Goal: Information Seeking & Learning: Check status

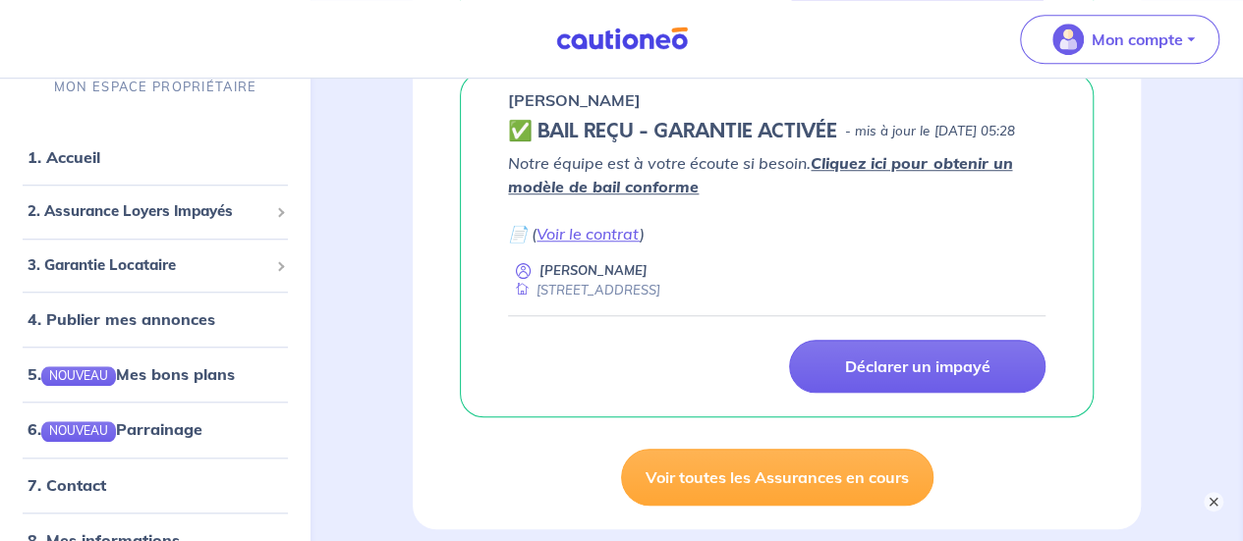
scroll to position [732, 0]
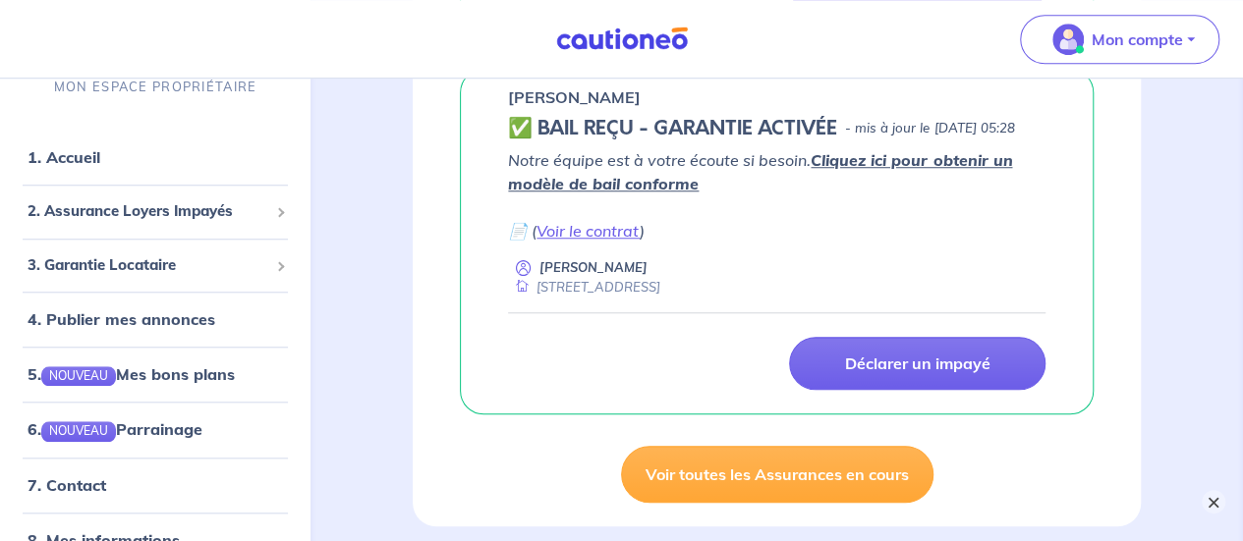
click at [1207, 500] on button "×" at bounding box center [1214, 502] width 24 height 24
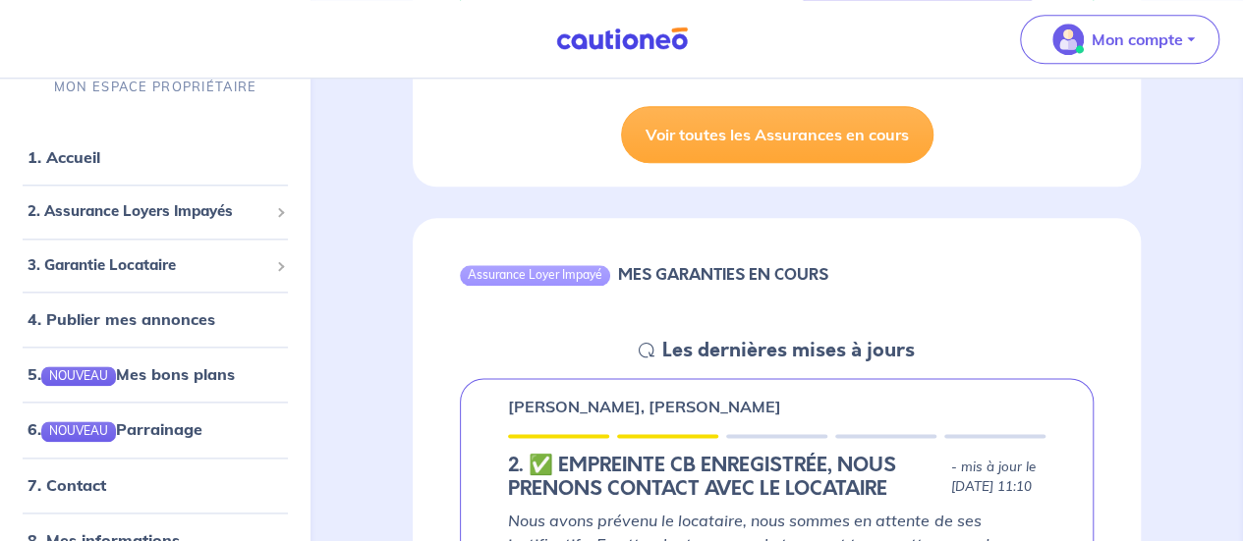
scroll to position [1286, 0]
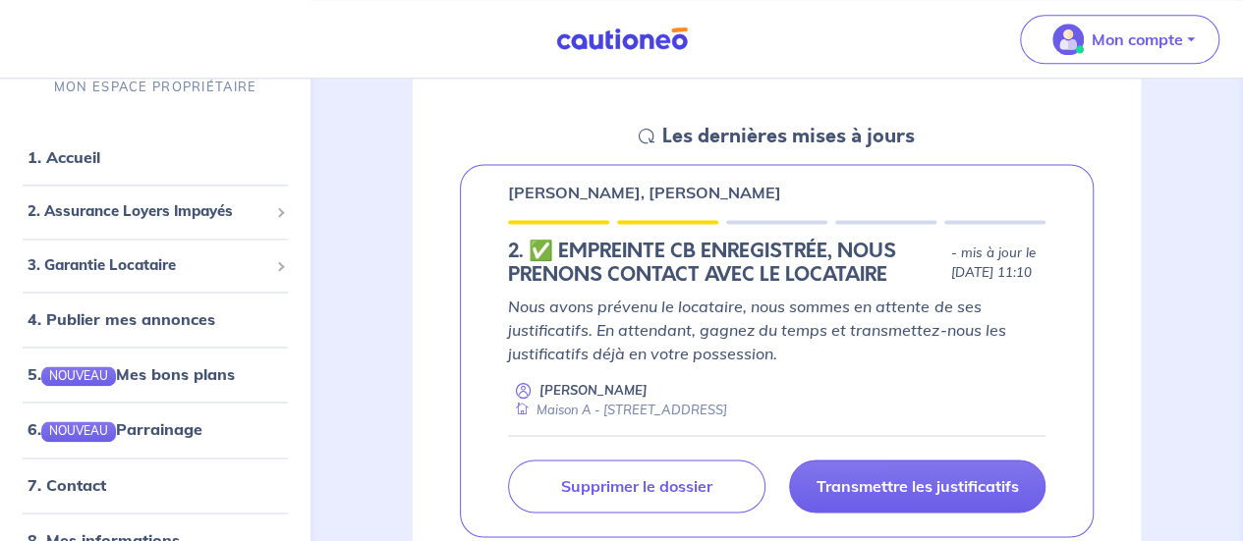
click at [794, 349] on p "Nous avons prévenu le locataire, nous sommes en attente de ses justificatifs. E…" at bounding box center [776, 330] width 537 height 71
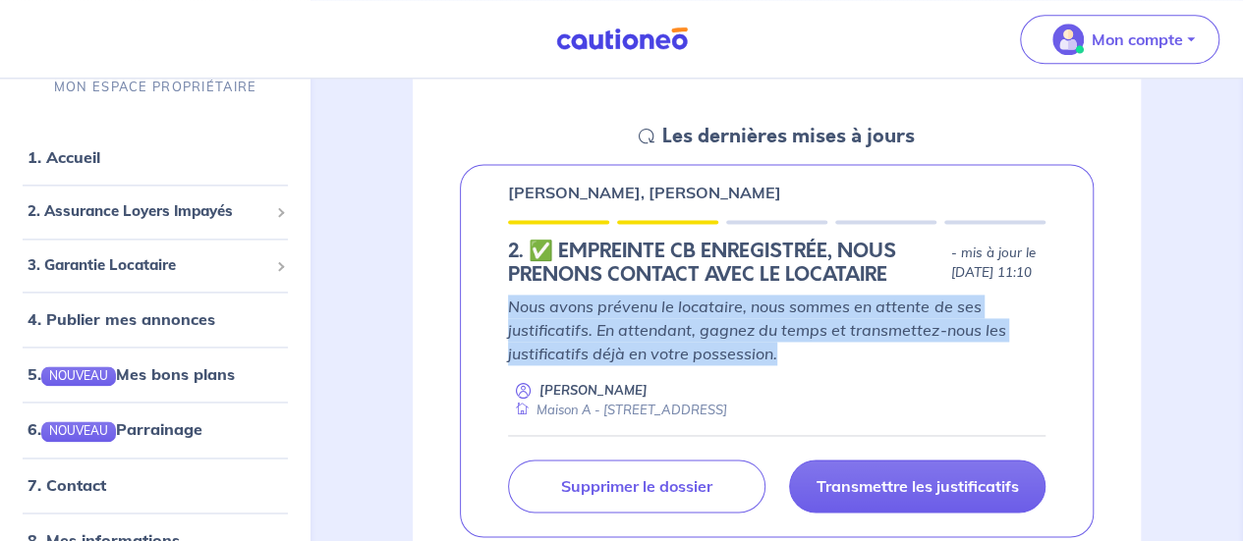
click at [794, 349] on p "Nous avons prévenu le locataire, nous sommes en attente de ses justificatifs. E…" at bounding box center [776, 330] width 537 height 71
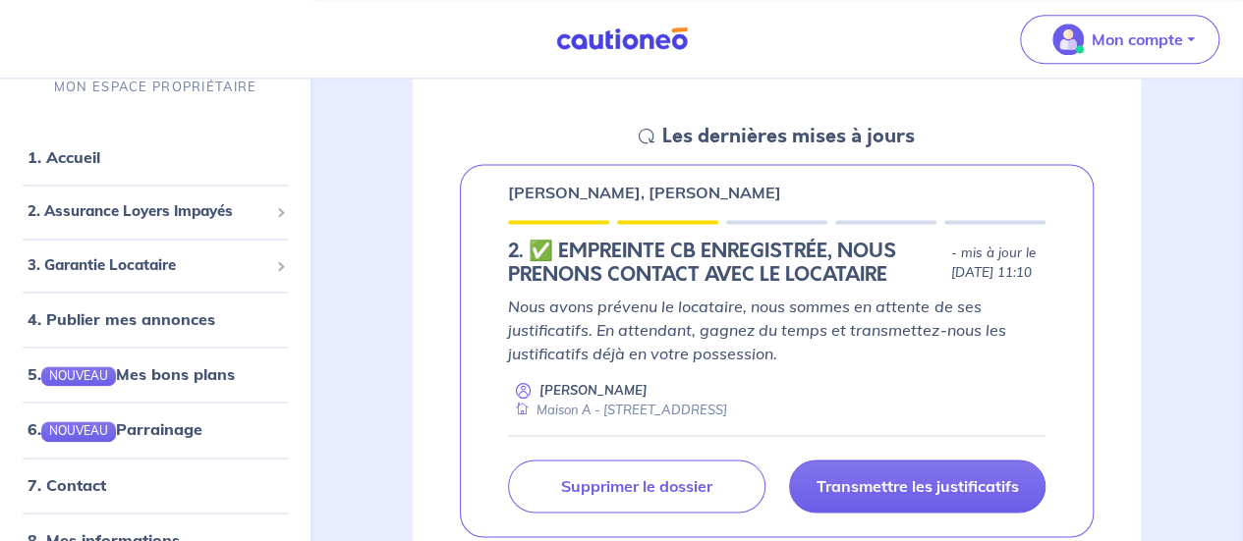
click at [792, 287] on h5 "2.︎ ✅️ EMPREINTE CB ENREGISTRÉE, NOUS PRENONS CONTACT AVEC LE LOCATAIRE" at bounding box center [725, 263] width 434 height 47
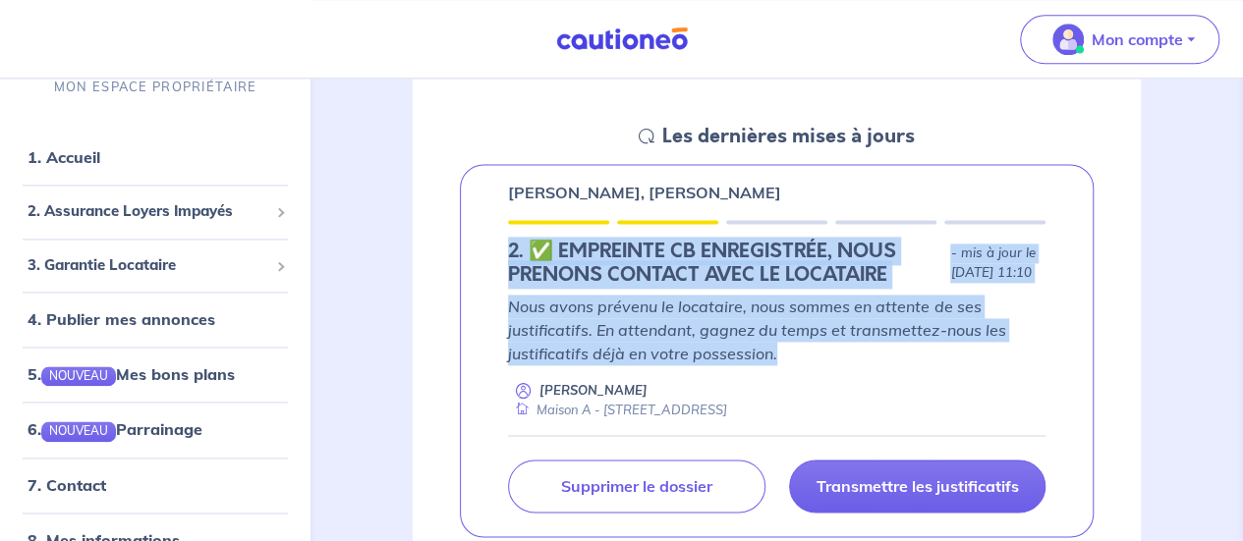
drag, startPoint x: 792, startPoint y: 315, endPoint x: 813, endPoint y: 408, distance: 94.6
click at [813, 408] on div "[PERSON_NAME], [PERSON_NAME] 2.︎ ✅️ EMPREINTE CB ENREGISTRÉE, NOUS PRENONS CONT…" at bounding box center [777, 350] width 634 height 373
click at [813, 365] on p "Nous avons prévenu le locataire, nous sommes en attente de ses justificatifs. E…" at bounding box center [776, 330] width 537 height 71
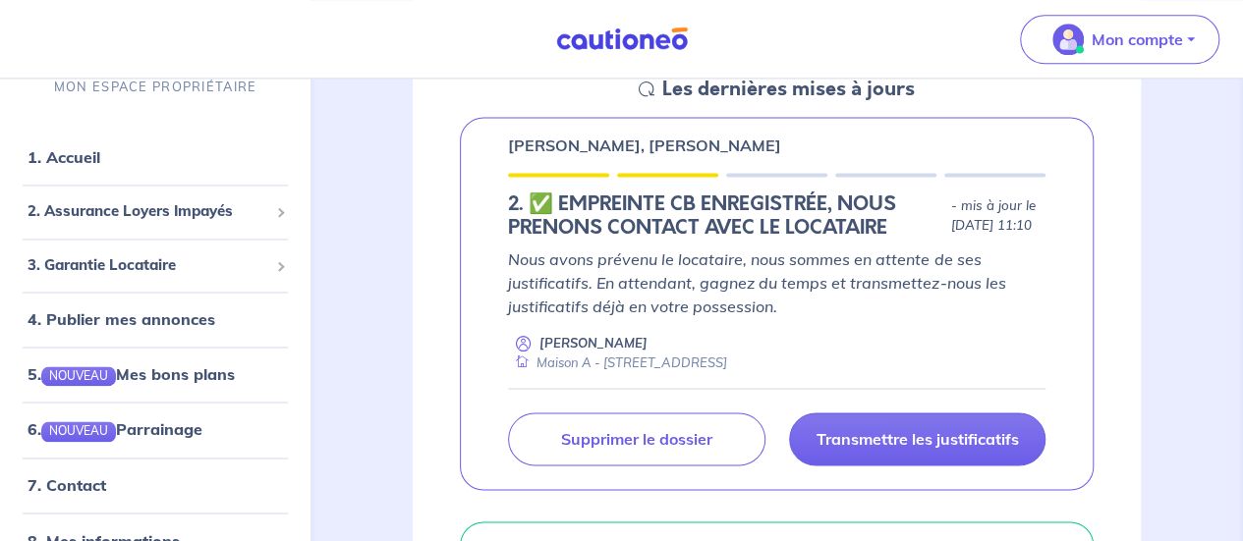
scroll to position [1305, 0]
